Goal: Information Seeking & Learning: Find specific fact

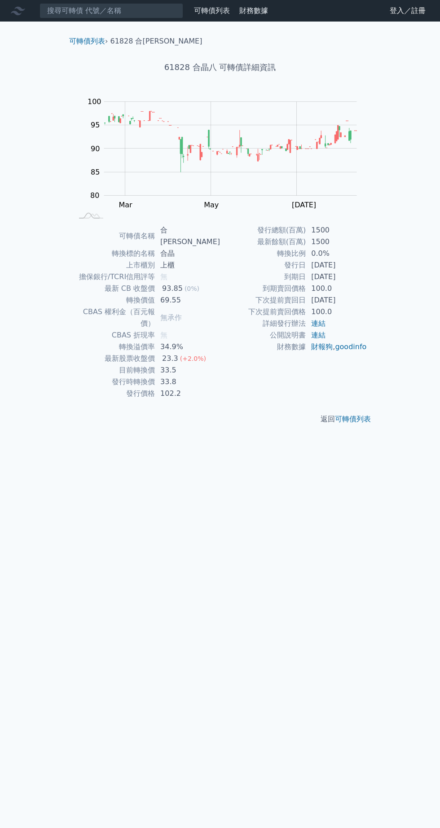
click at [144, 388] on td "發行價格" at bounding box center [114, 394] width 82 height 12
click at [359, 263] on td "[DATE]" at bounding box center [336, 265] width 61 height 12
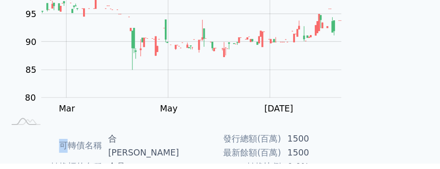
scroll to position [83, 0]
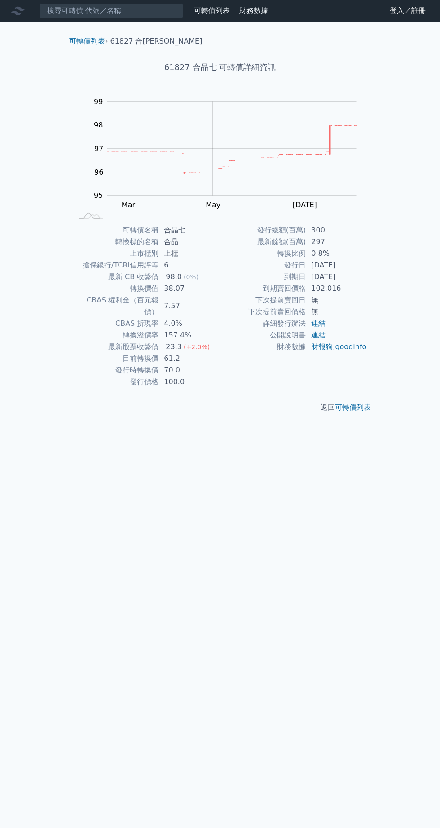
scroll to position [60, 0]
